Goal: Information Seeking & Learning: Find specific fact

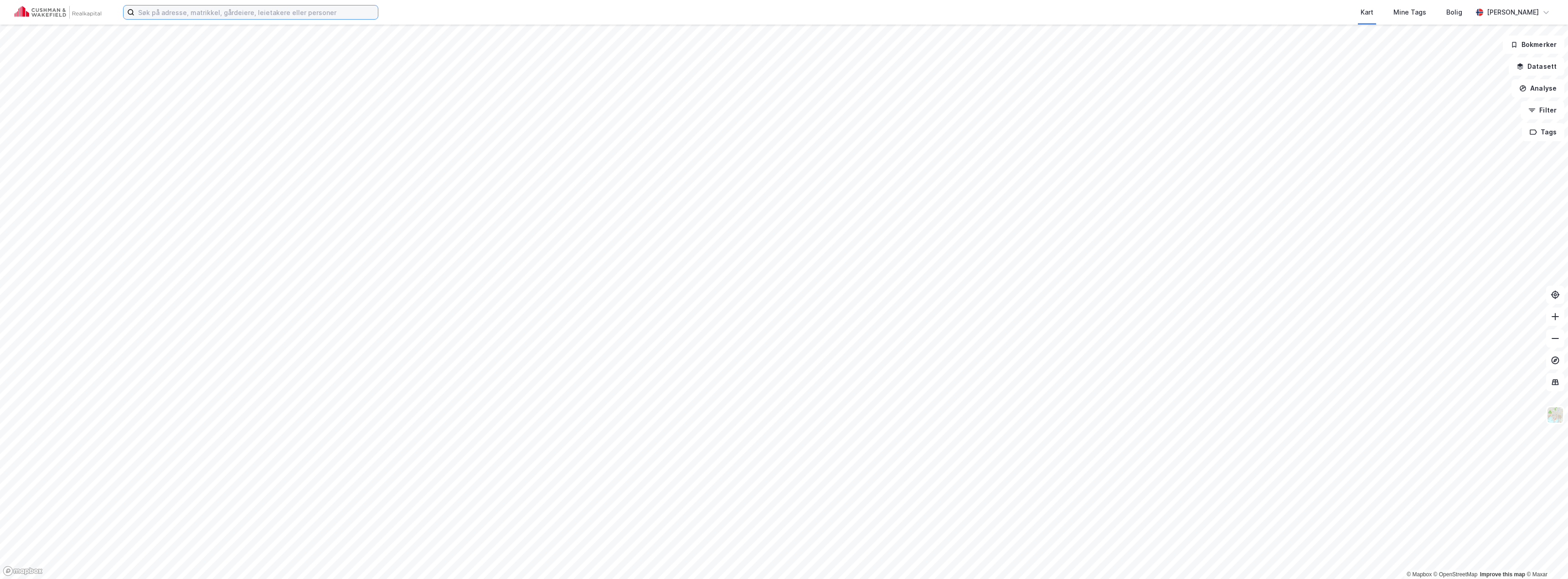
click at [219, 9] on input at bounding box center [256, 13] width 243 height 14
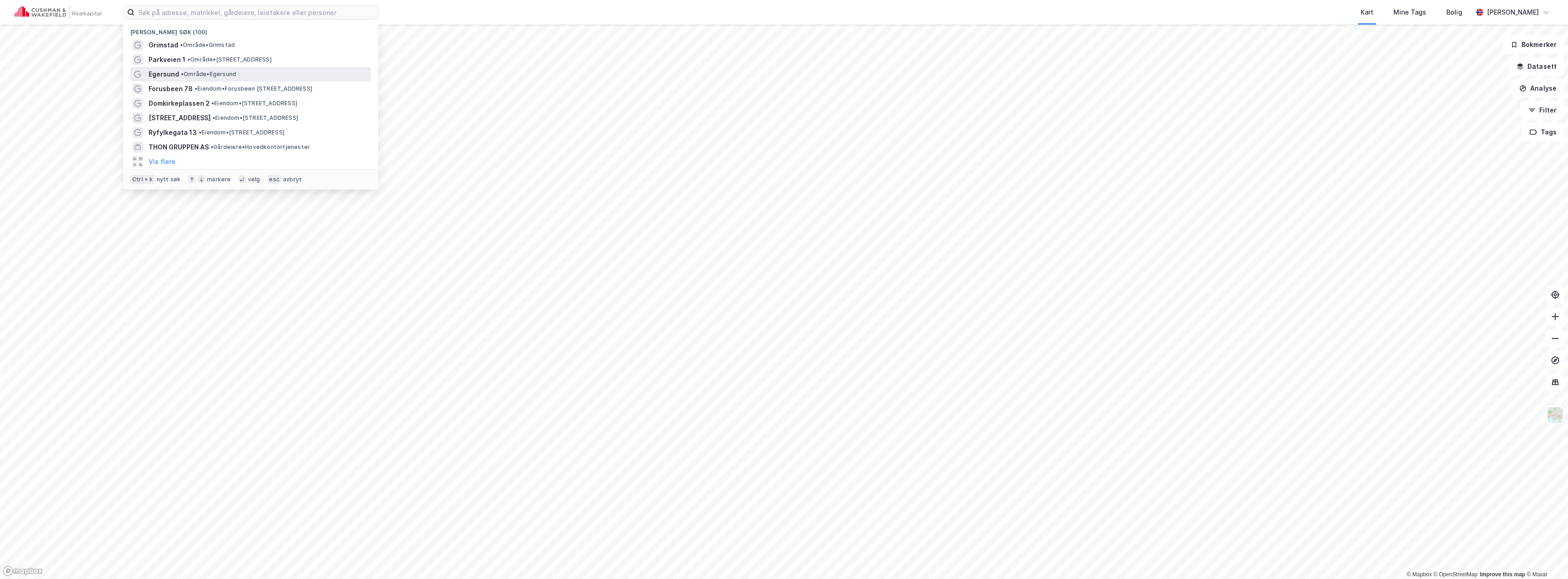
click at [176, 75] on span "Egersund" at bounding box center [163, 74] width 30 height 11
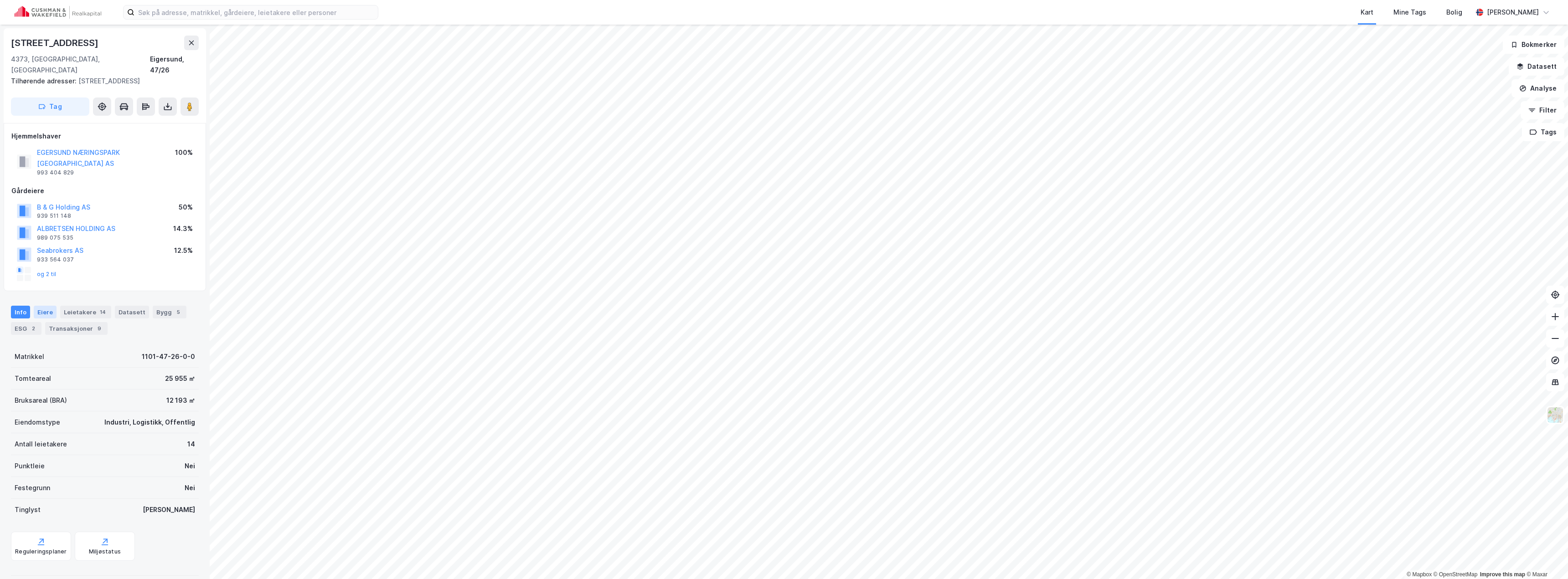
click at [49, 310] on div "Eiere" at bounding box center [45, 312] width 22 height 13
